Goal: Task Accomplishment & Management: Complete application form

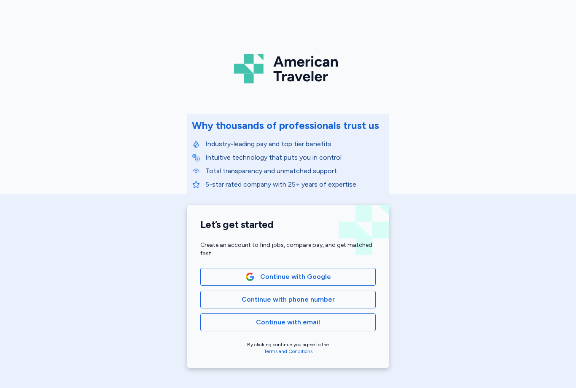
click at [342, 301] on span "Continue with phone number" at bounding box center [287, 300] width 161 height 10
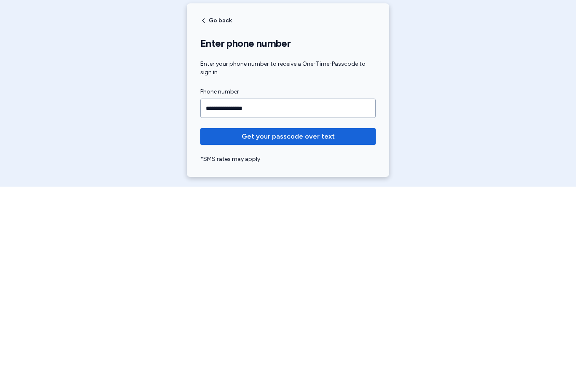
type input "**********"
click at [348, 333] on span "Get your passcode over text" at bounding box center [288, 338] width 162 height 10
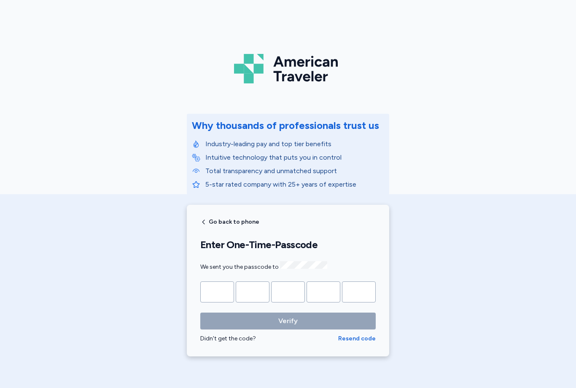
click at [225, 290] on input "Please enter OTP character 1" at bounding box center [217, 292] width 34 height 21
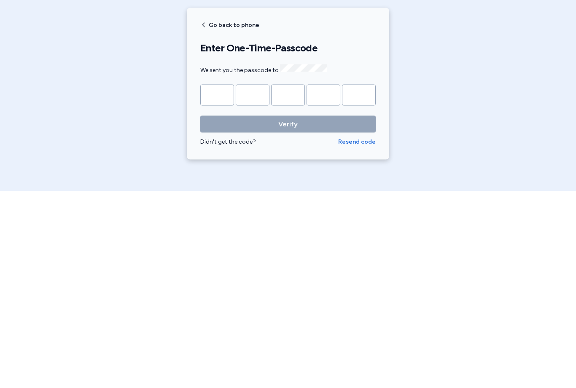
type input "*"
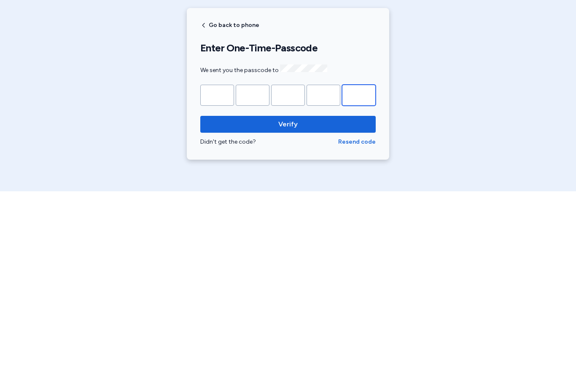
type input "*"
click at [346, 316] on span "Verify" at bounding box center [288, 321] width 162 height 10
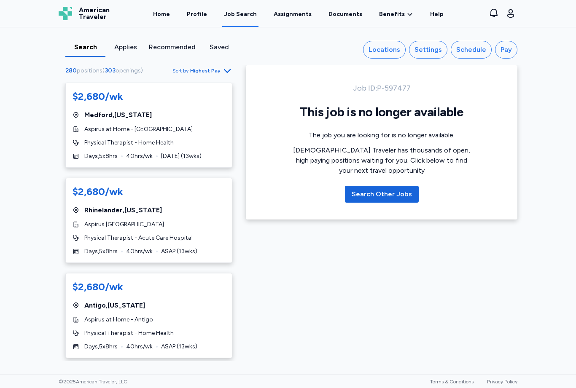
click at [219, 71] on span "Highest Pay" at bounding box center [205, 70] width 30 height 7
click at [191, 110] on div "Highest Pay" at bounding box center [181, 108] width 101 height 17
click at [438, 52] on div "Settings" at bounding box center [427, 50] width 27 height 10
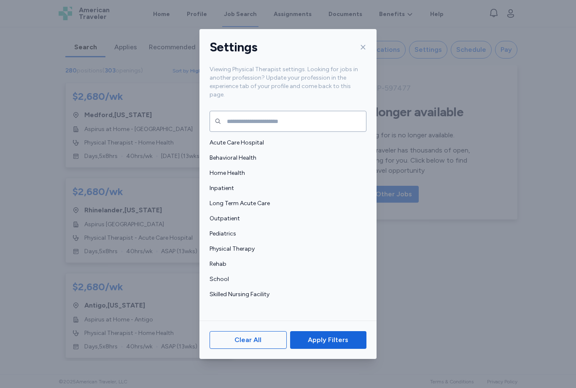
click at [249, 245] on span "Physical Therapy" at bounding box center [285, 249] width 152 height 8
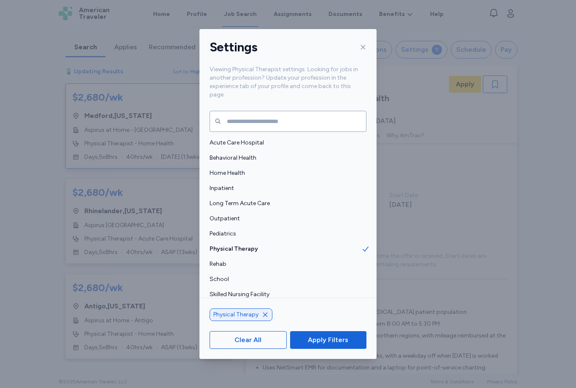
click at [223, 260] on span "Rehab" at bounding box center [285, 264] width 152 height 8
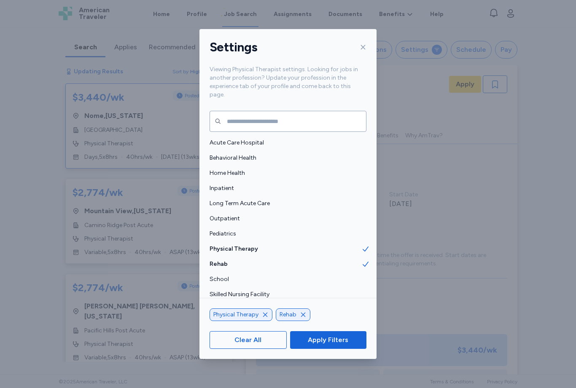
click at [269, 290] on span "Skilled Nursing Facility" at bounding box center [285, 294] width 152 height 8
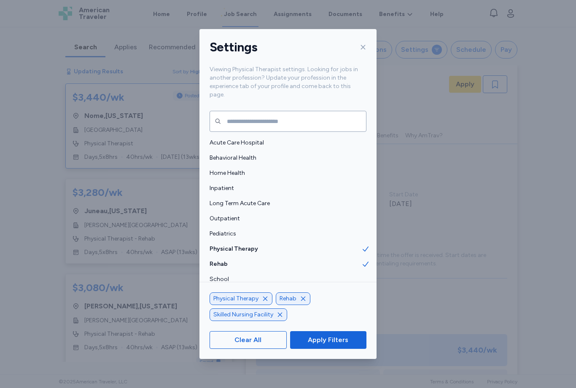
click at [245, 215] on span "Outpatient" at bounding box center [285, 219] width 152 height 8
click at [361, 349] on button "Apply Filters" at bounding box center [328, 340] width 76 height 18
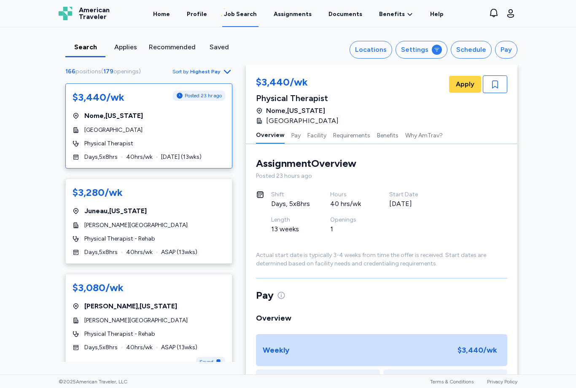
click at [378, 51] on div "Locations" at bounding box center [371, 50] width 32 height 10
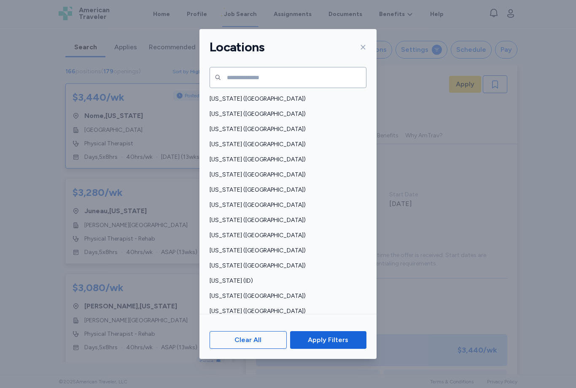
click at [231, 292] on span "Illinois (IL)" at bounding box center [285, 296] width 152 height 8
click at [349, 345] on span "Apply Filters" at bounding box center [328, 340] width 63 height 10
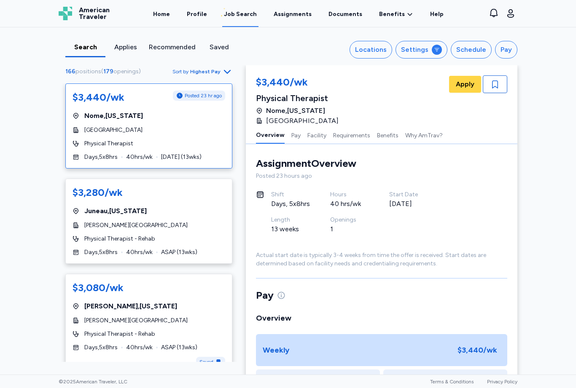
click at [386, 50] on div "Locations" at bounding box center [371, 50] width 32 height 10
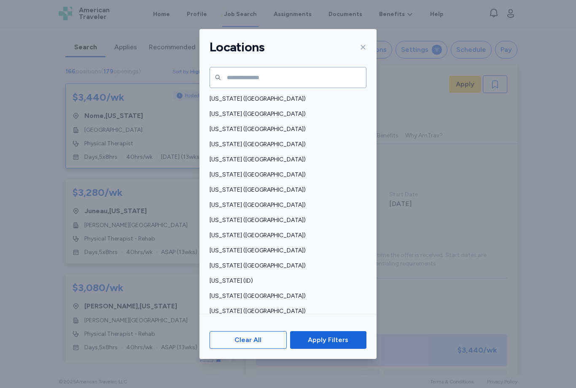
click at [231, 292] on span "Illinois (IL)" at bounding box center [285, 296] width 152 height 8
click at [233, 277] on span "Idaho (ID)" at bounding box center [285, 281] width 152 height 8
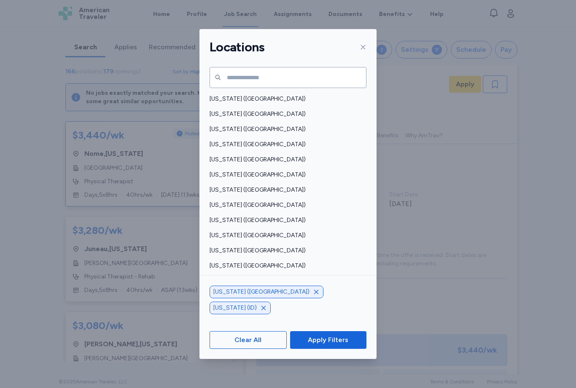
click at [267, 311] on icon "button" at bounding box center [263, 308] width 7 height 7
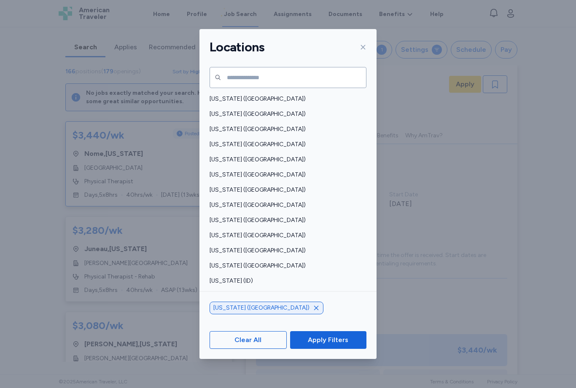
click at [231, 307] on span "Indiana (IN)" at bounding box center [285, 311] width 152 height 8
click at [354, 345] on span "Apply Filters" at bounding box center [328, 340] width 63 height 10
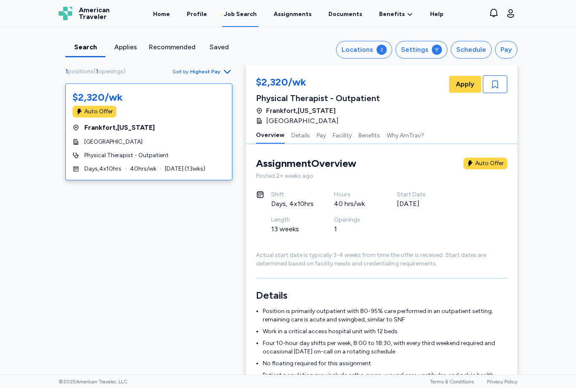
click at [373, 49] on div "Locations" at bounding box center [357, 50] width 32 height 10
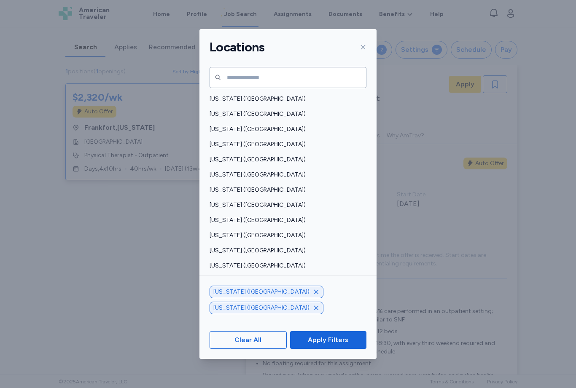
click at [364, 307] on icon at bounding box center [365, 311] width 8 height 8
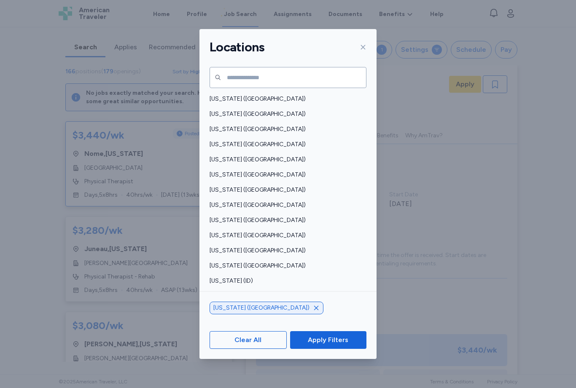
click at [357, 345] on span "Apply Filters" at bounding box center [328, 340] width 63 height 10
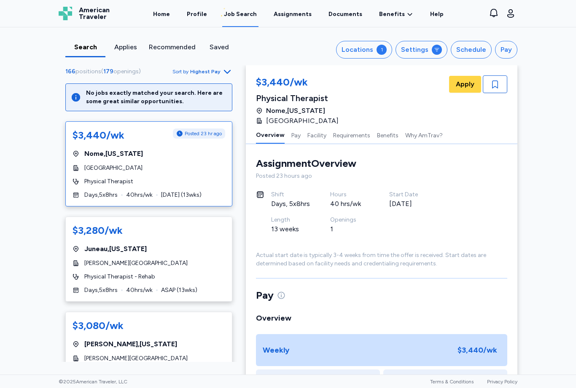
click at [368, 49] on div "Locations" at bounding box center [357, 50] width 32 height 10
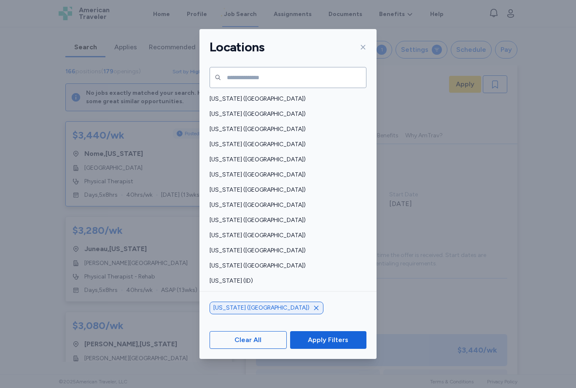
click at [340, 345] on span "Apply Filters" at bounding box center [328, 340] width 40 height 10
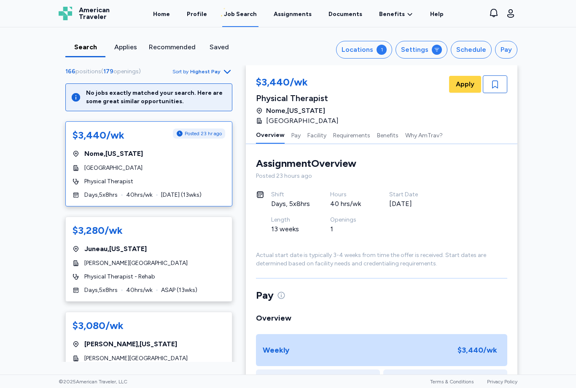
click at [422, 51] on div "Settings" at bounding box center [414, 50] width 27 height 10
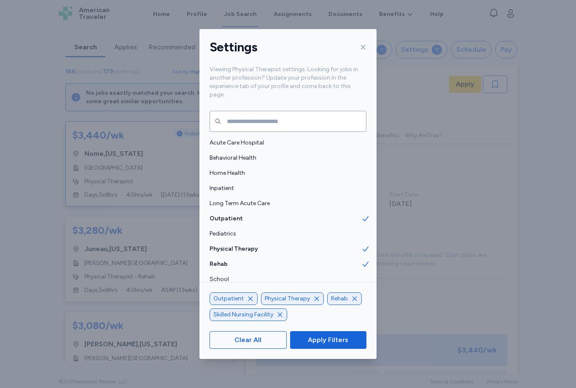
click at [333, 345] on span "Apply Filters" at bounding box center [328, 340] width 40 height 10
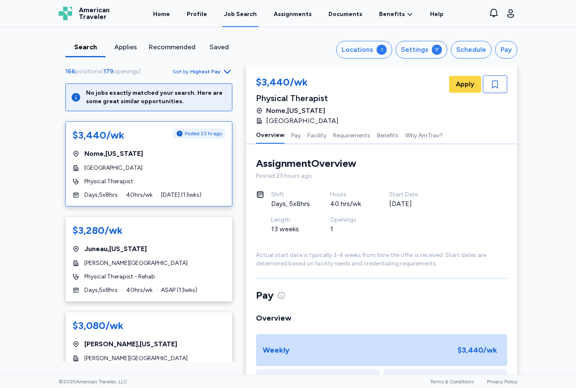
click at [504, 49] on div "Pay" at bounding box center [505, 50] width 11 height 10
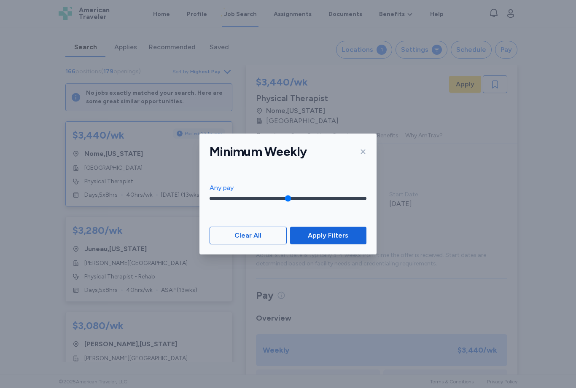
click at [363, 155] on icon at bounding box center [363, 151] width 7 height 7
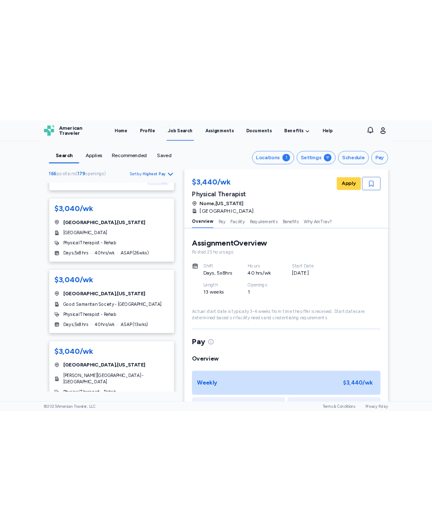
scroll to position [345, 0]
